Goal: Find contact information: Find contact information

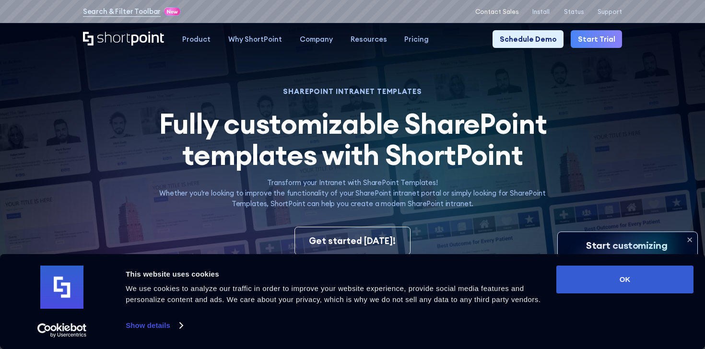
click at [510, 12] on p "Contact Sales" at bounding box center [496, 11] width 43 height 7
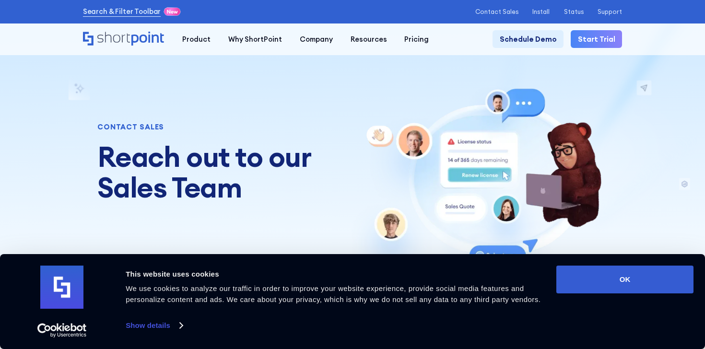
click at [543, 70] on div "CONTACT SALES Reach out to our Sales Team" at bounding box center [352, 175] width 705 height 229
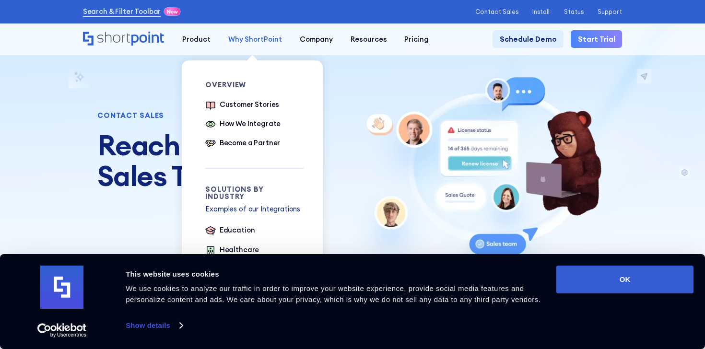
scroll to position [12, 0]
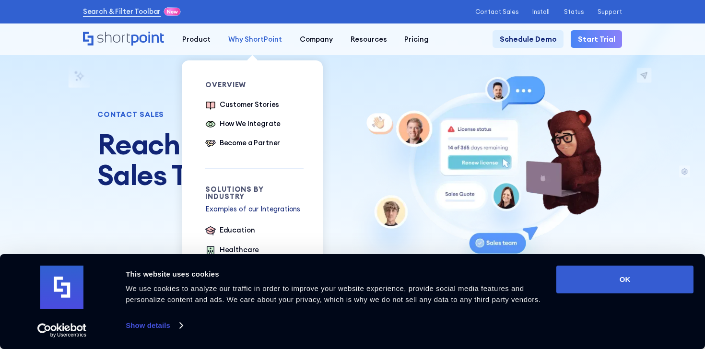
click at [227, 31] on link "Why ShortPoint" at bounding box center [255, 39] width 71 height 18
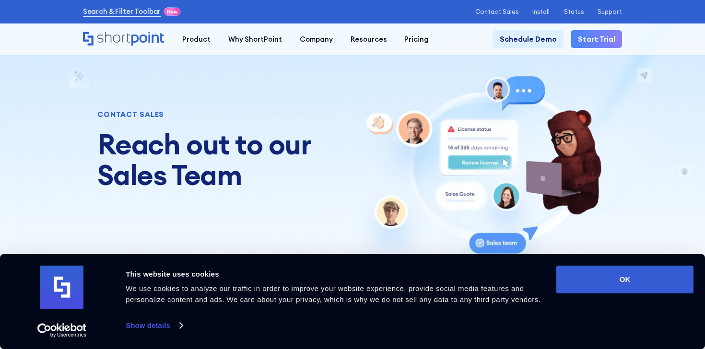
click at [237, 24] on div "Product works with SharePoint Microsoft Teams SAP Explore Templates Elements In…" at bounding box center [352, 39] width 705 height 32
